Goal: Navigation & Orientation: Find specific page/section

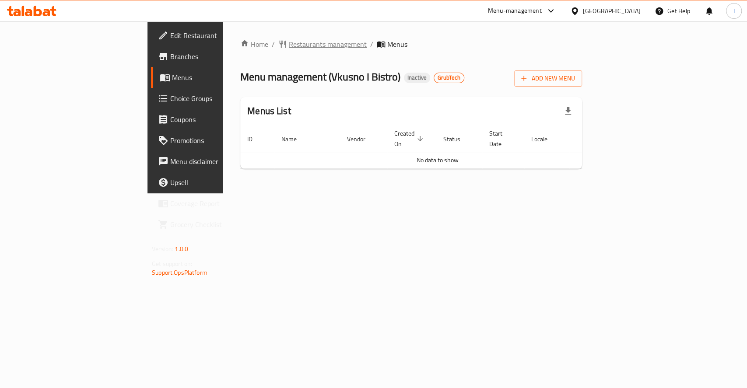
click at [289, 43] on span "Restaurants management" at bounding box center [328, 44] width 78 height 11
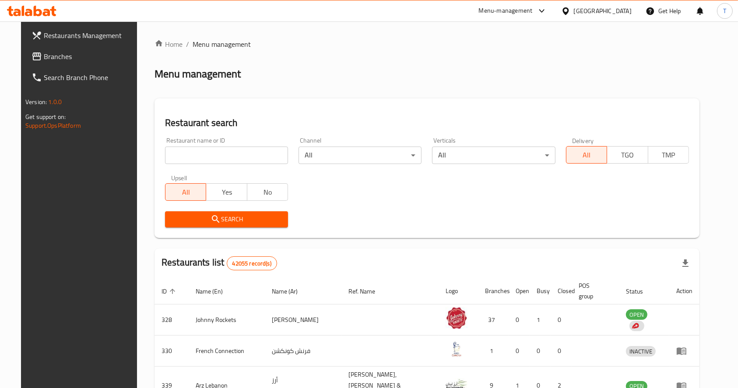
click at [44, 60] on span "Branches" at bounding box center [91, 56] width 94 height 11
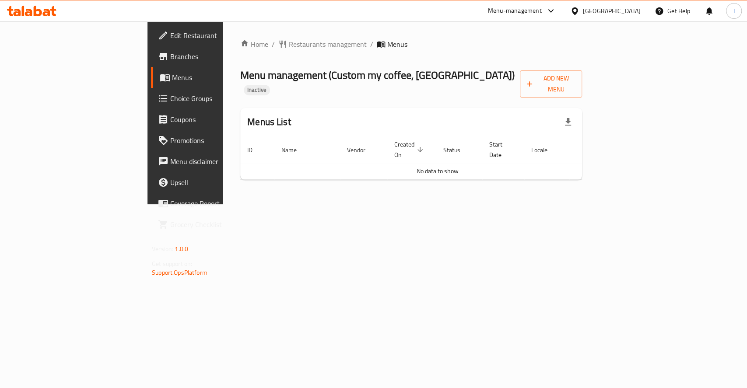
click at [513, 14] on div "Menu-management" at bounding box center [515, 11] width 54 height 11
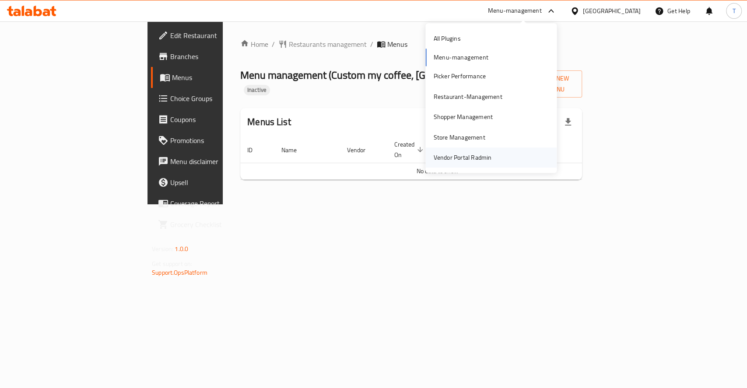
click at [450, 157] on div "Vendor Portal Radmin" at bounding box center [462, 158] width 58 height 10
